Goal: Book appointment/travel/reservation

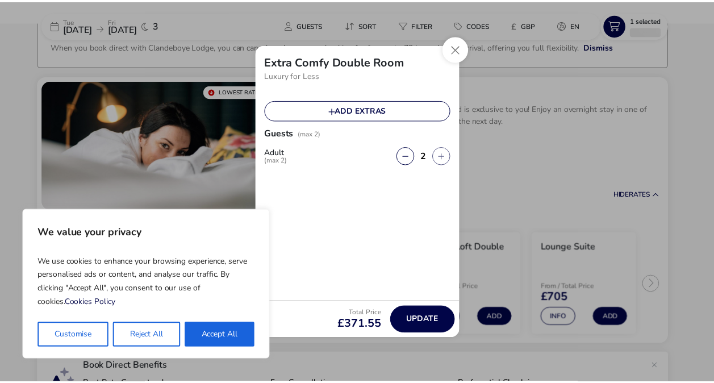
scroll to position [76, 0]
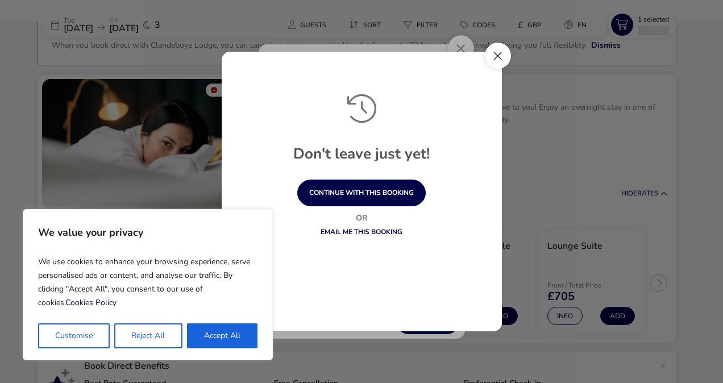
click at [493, 64] on button "Close" at bounding box center [498, 56] width 26 height 26
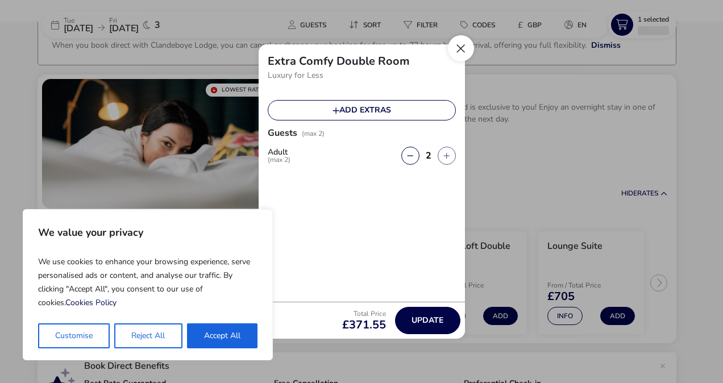
click at [450, 51] on button "Close" at bounding box center [461, 48] width 26 height 26
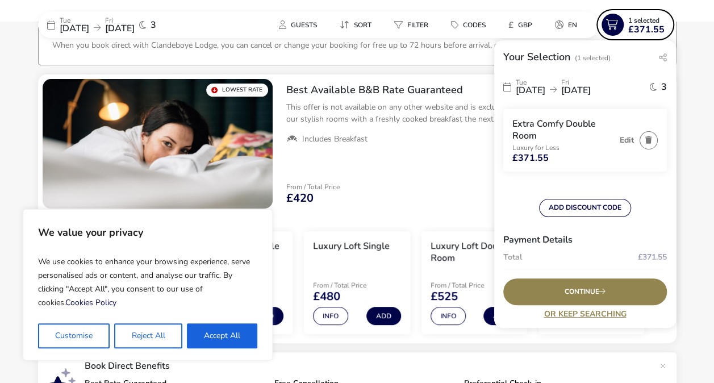
scroll to position [0, 0]
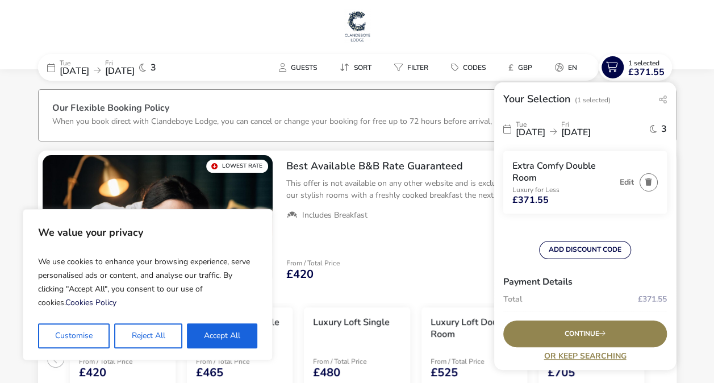
click at [360, 36] on img at bounding box center [357, 26] width 28 height 34
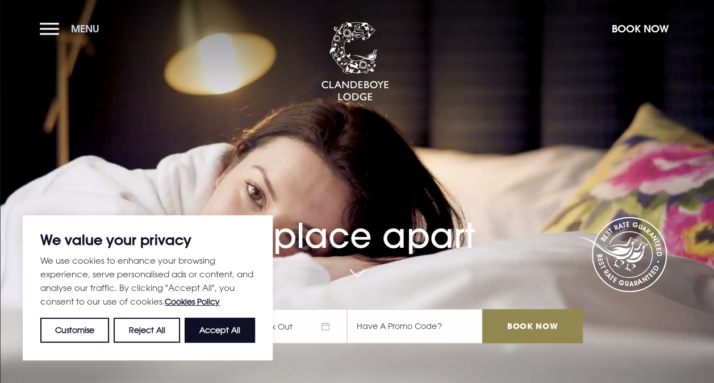
click at [46, 30] on button "Menu" at bounding box center [72, 28] width 65 height 24
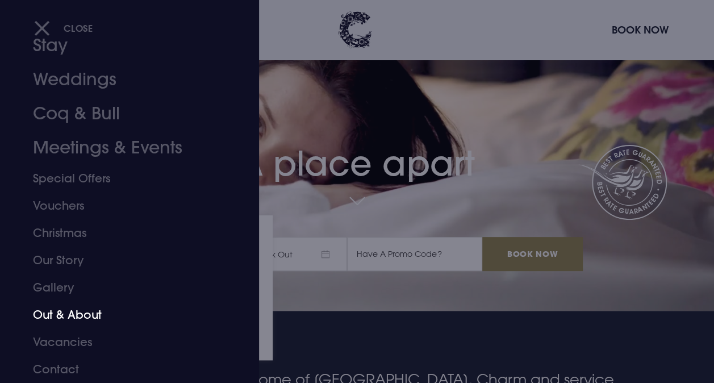
scroll to position [73, 0]
click at [86, 85] on link "Weddings" at bounding box center [122, 79] width 178 height 34
